Goal: Information Seeking & Learning: Check status

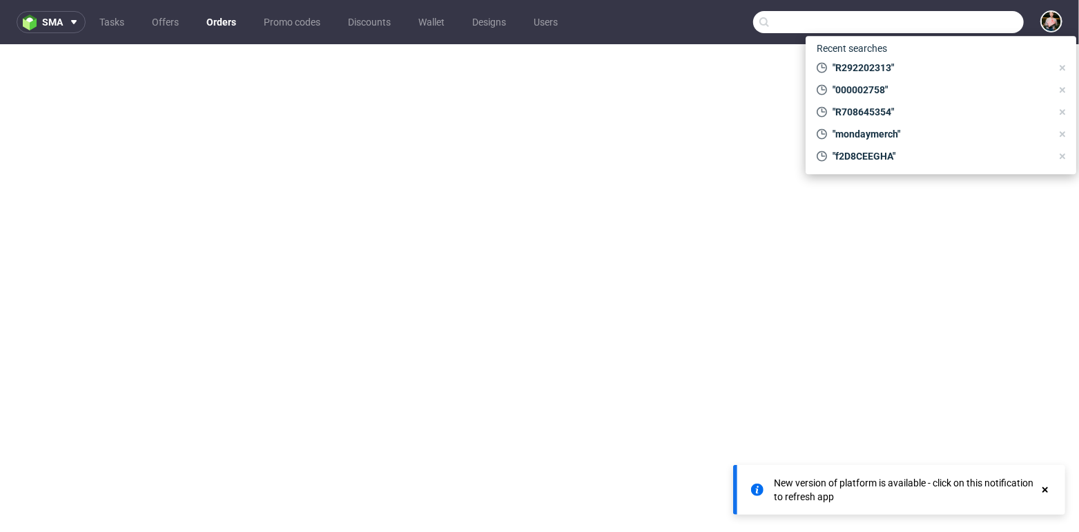
click at [953, 26] on input "text" at bounding box center [888, 22] width 271 height 22
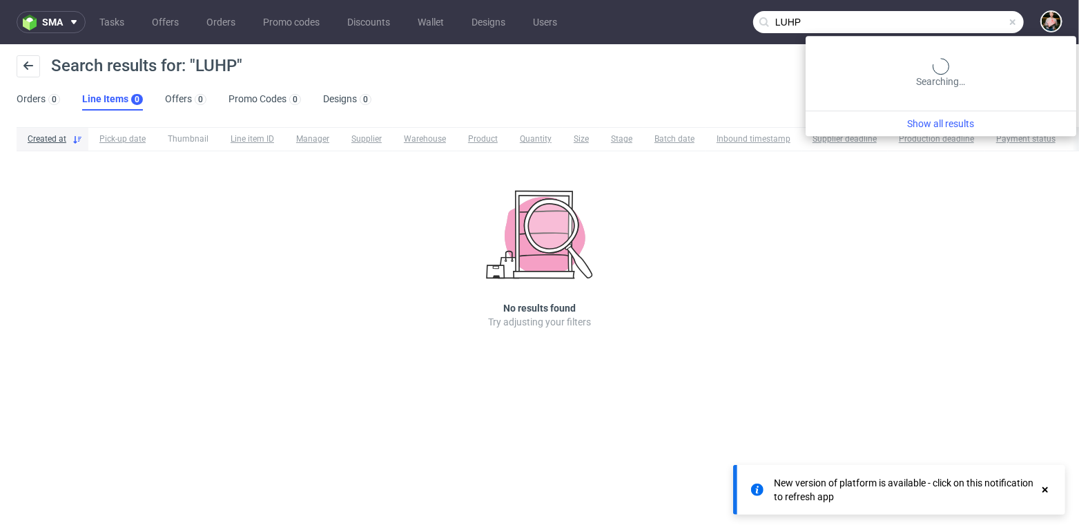
click at [989, 22] on input "LUHP" at bounding box center [888, 22] width 271 height 22
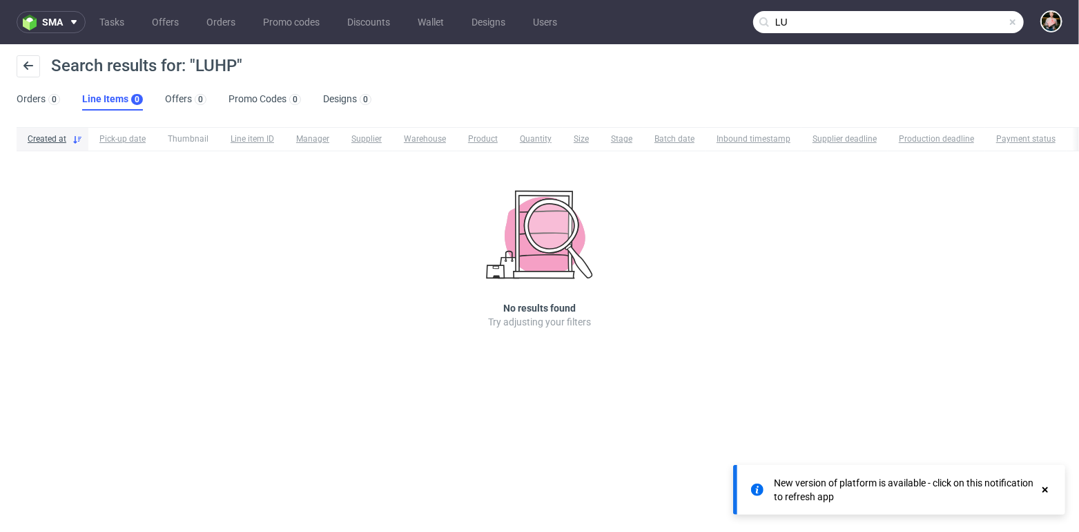
type input "L"
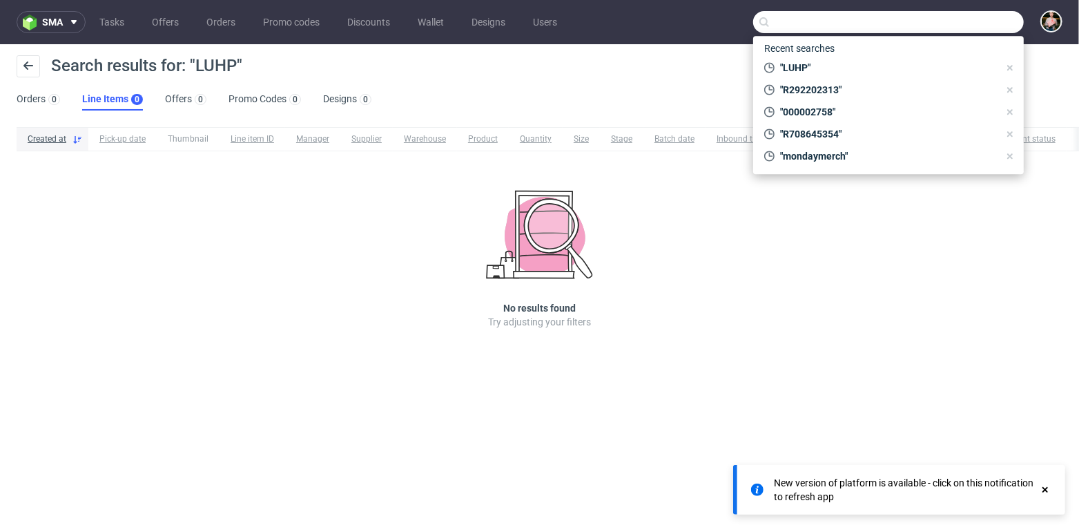
paste input "[PERSON_NAME][EMAIL_ADDRESS][DOMAIN_NAME]"
type input "[PERSON_NAME][EMAIL_ADDRESS][DOMAIN_NAME]"
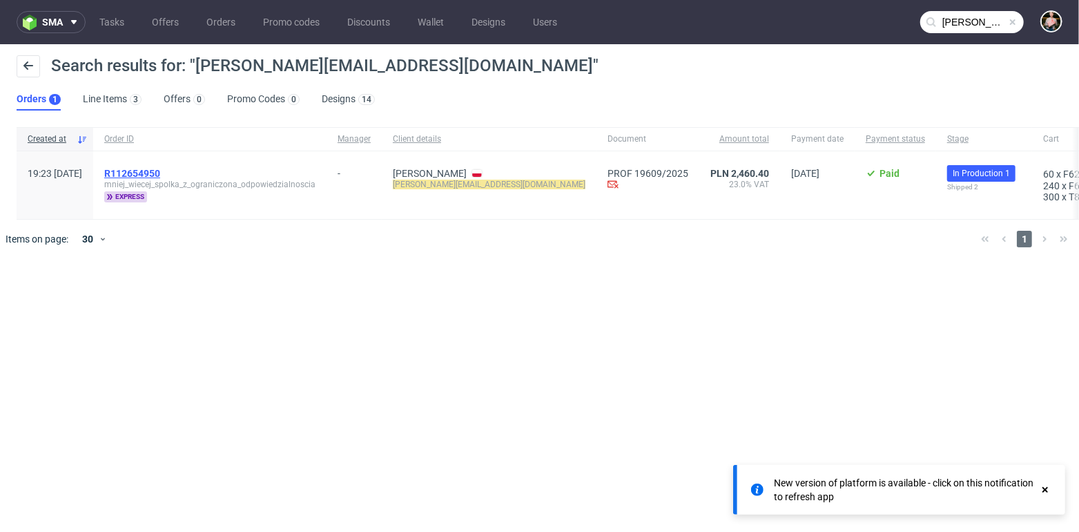
click at [160, 175] on span "R112654950" at bounding box center [132, 173] width 56 height 11
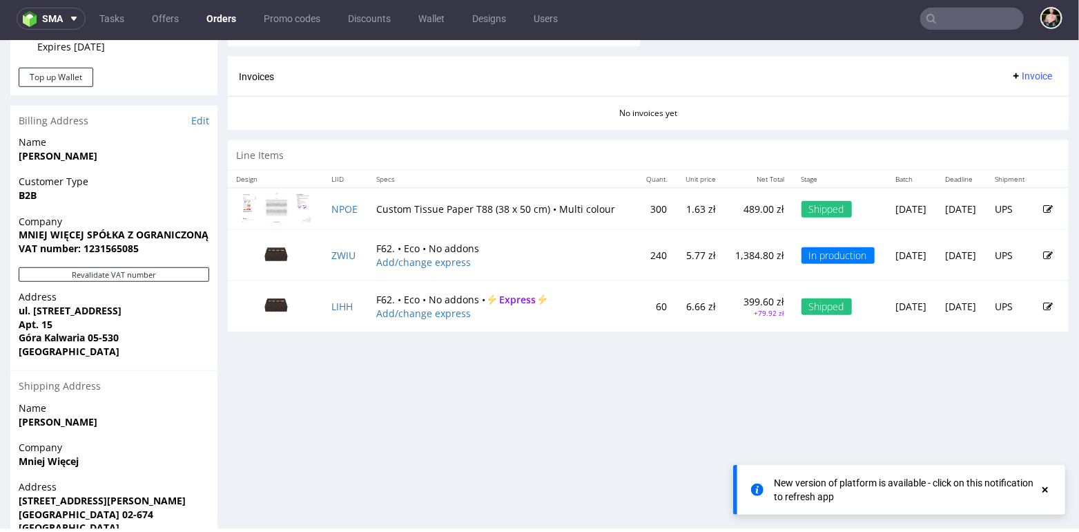
scroll to position [637, 0]
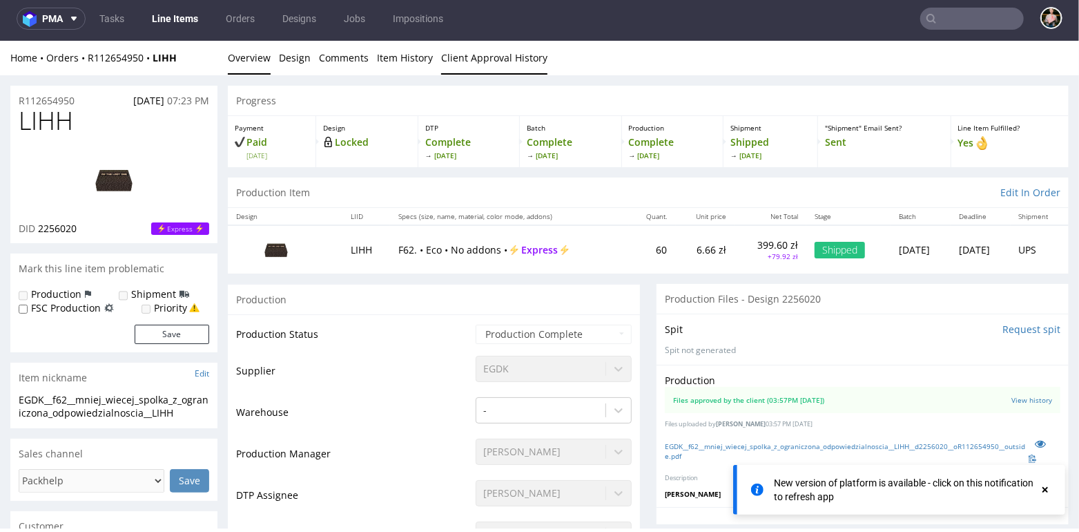
click at [470, 55] on link "Client Approval History" at bounding box center [494, 57] width 106 height 34
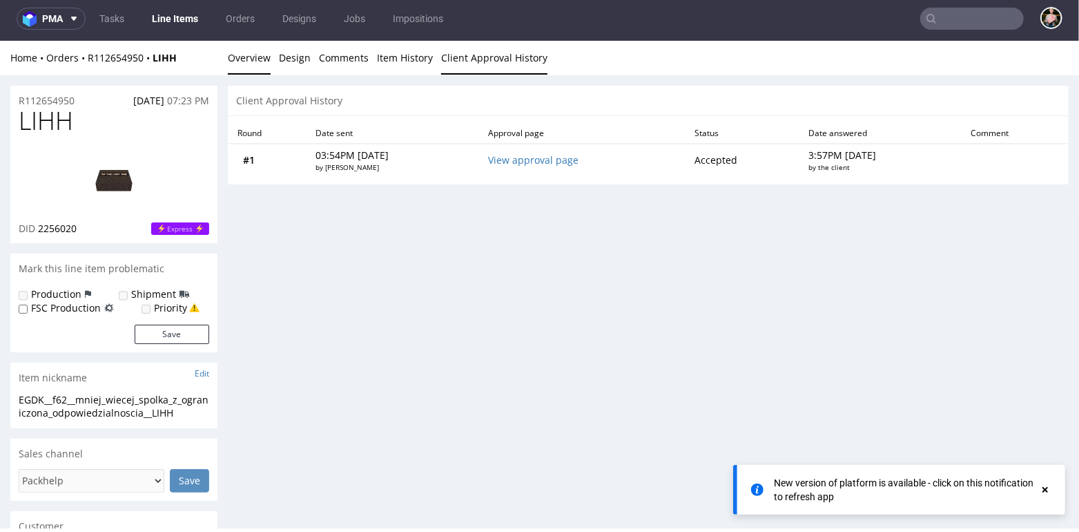
click at [240, 58] on link "Overview" at bounding box center [249, 57] width 43 height 34
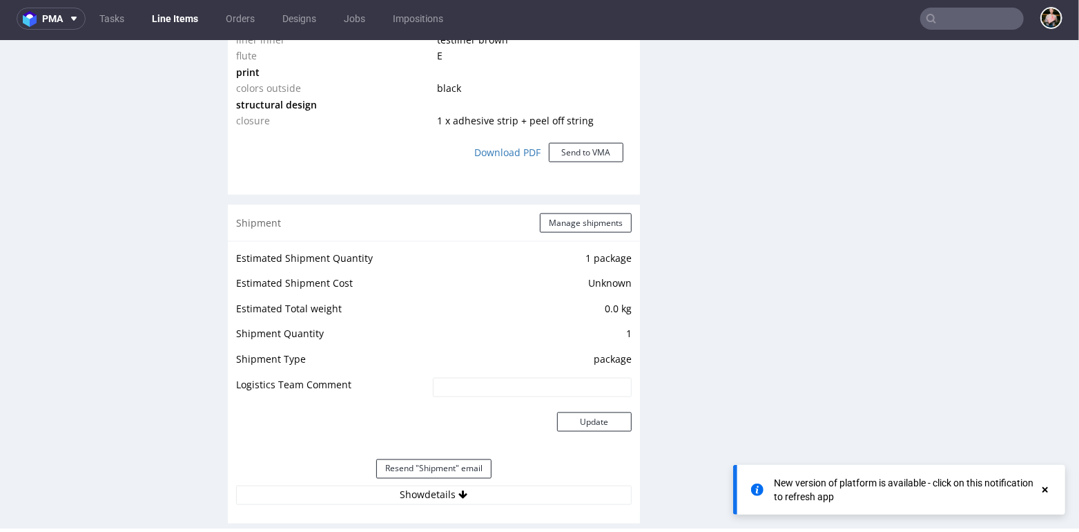
scroll to position [1235, 0]
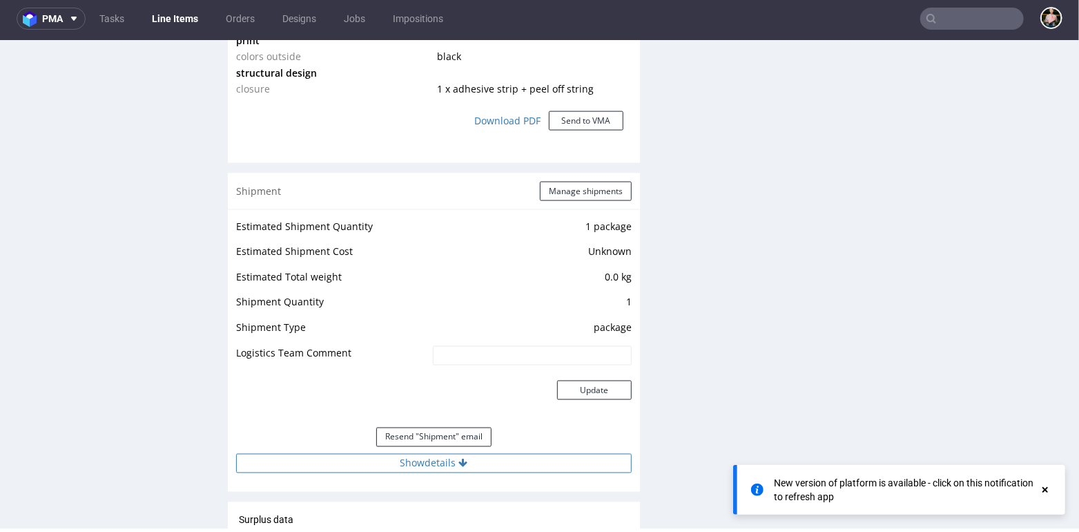
click at [382, 463] on button "Show details" at bounding box center [434, 462] width 396 height 19
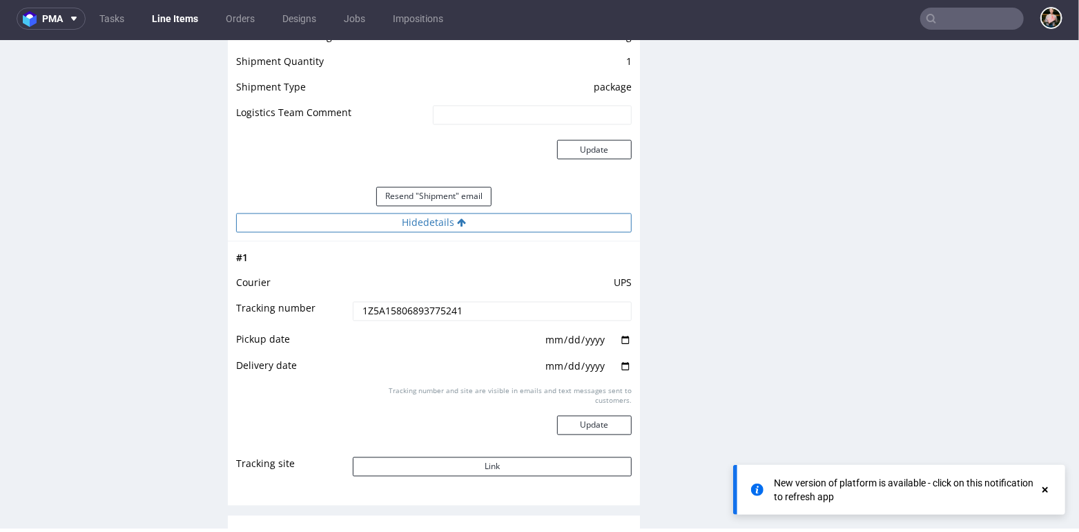
scroll to position [1475, 0]
click at [450, 459] on button "Link" at bounding box center [492, 465] width 279 height 19
